Goal: Task Accomplishment & Management: Complete application form

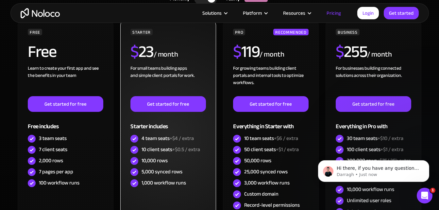
scroll to position [200, 0]
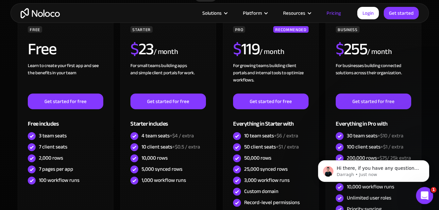
click at [421, 193] on icon "Open Intercom Messenger" at bounding box center [424, 194] width 11 height 11
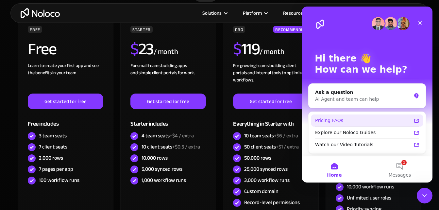
scroll to position [26, 0]
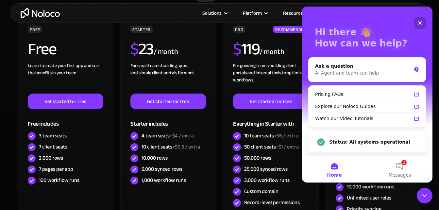
click at [420, 24] on icon "Close" at bounding box center [420, 22] width 5 height 5
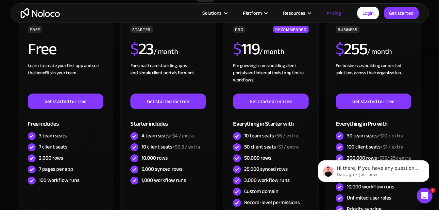
scroll to position [0, 0]
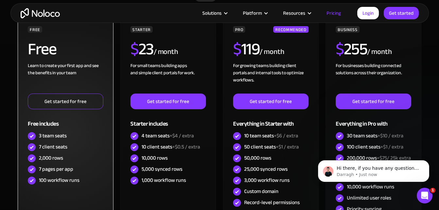
click at [81, 102] on link "Get started for free" at bounding box center [65, 102] width 75 height 16
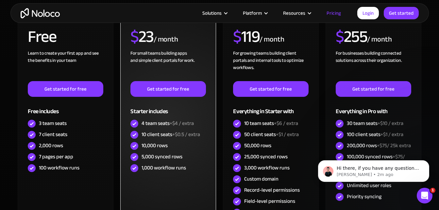
scroll to position [211, 0]
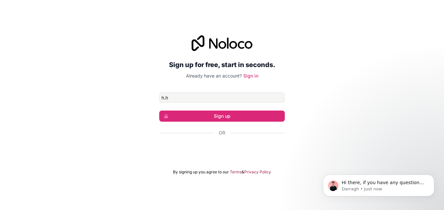
type input "[EMAIL_ADDRESS][DOMAIN_NAME]"
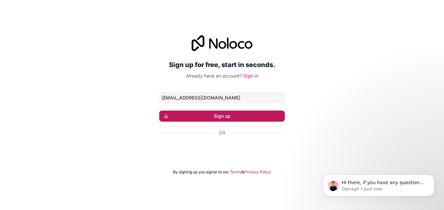
click at [206, 113] on button "Sign up" at bounding box center [222, 116] width 126 height 11
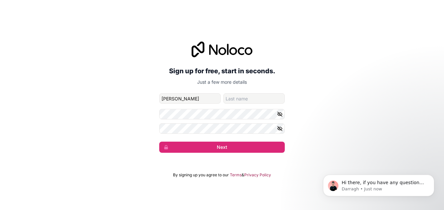
type input "[PERSON_NAME]"
type input "Bior"
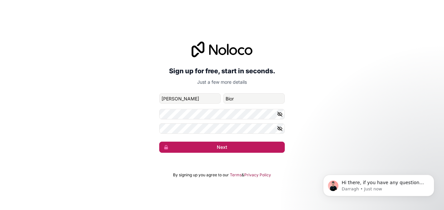
click at [211, 146] on button "Next" at bounding box center [222, 147] width 126 height 11
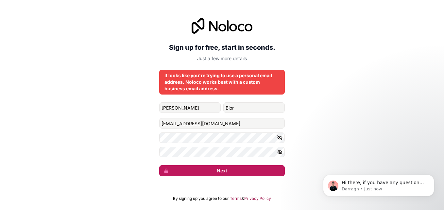
click at [221, 169] on button "Next" at bounding box center [222, 170] width 126 height 11
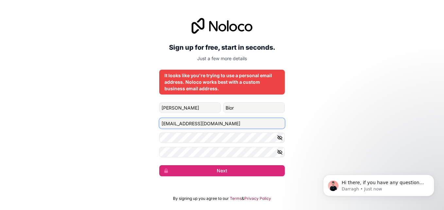
click at [220, 125] on input "[EMAIL_ADDRESS][DOMAIN_NAME]" at bounding box center [222, 123] width 126 height 10
type input "[EMAIL_ADDRESS][DOMAIN_NAME]"
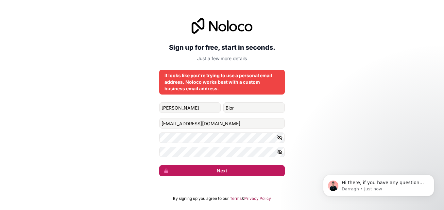
click at [197, 169] on button "Next" at bounding box center [222, 170] width 126 height 11
click at [235, 172] on button "Next" at bounding box center [222, 170] width 126 height 11
